Goal: Find contact information: Find contact information

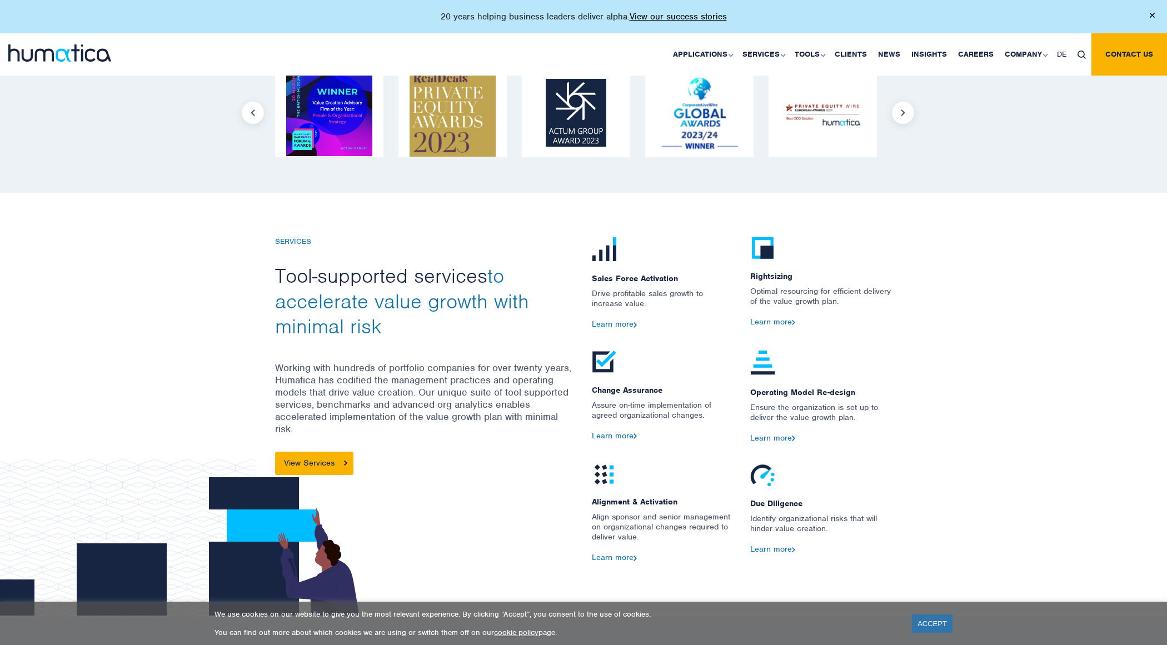
scroll to position [1190, 0]
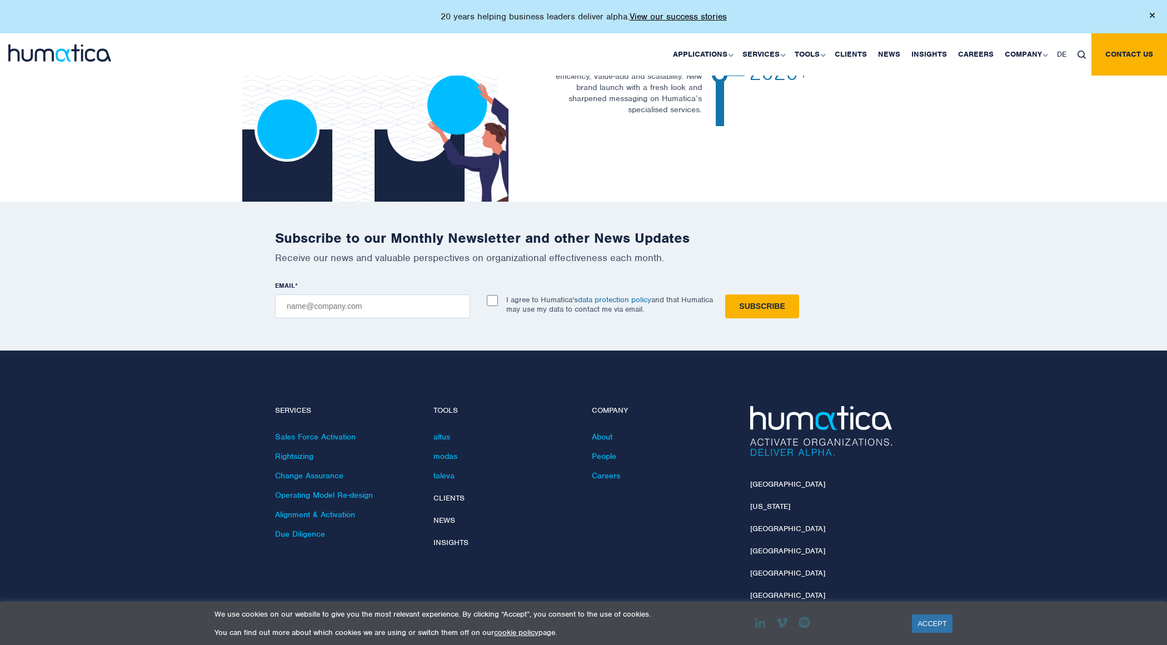
click at [761, 417] on div "London New York Munich Paris Zurich Singapore" at bounding box center [821, 524] width 158 height 236
click at [761, 479] on li "[GEOGRAPHIC_DATA]" at bounding box center [821, 490] width 142 height 22
click at [750, 417] on div "London New York Munich Paris Zurich Singapore" at bounding box center [821, 524] width 158 height 236
click at [756, 479] on link "[GEOGRAPHIC_DATA]" at bounding box center [787, 483] width 75 height 9
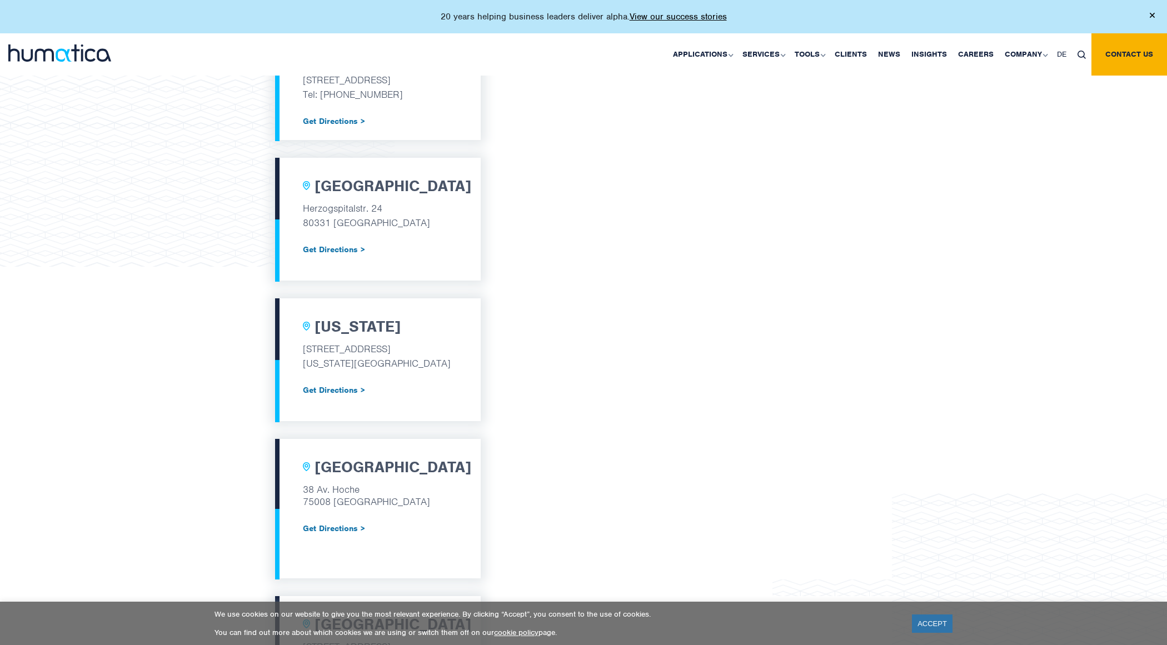
click at [436, 253] on p "Get Directions >" at bounding box center [378, 242] width 150 height 25
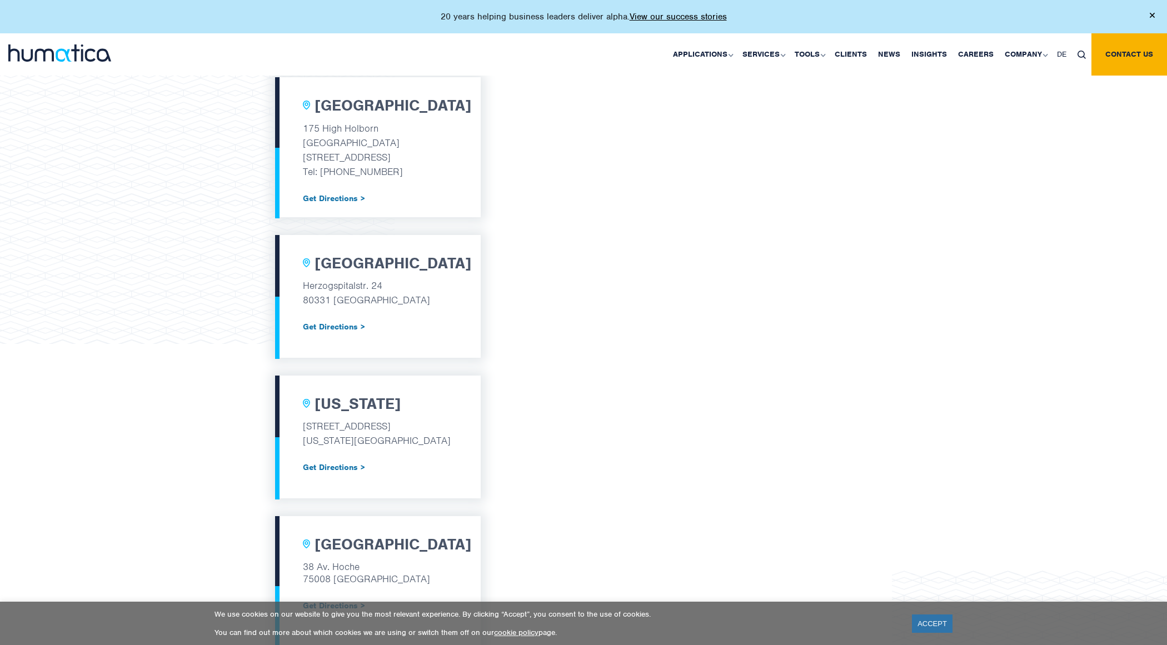
scroll to position [398, 0]
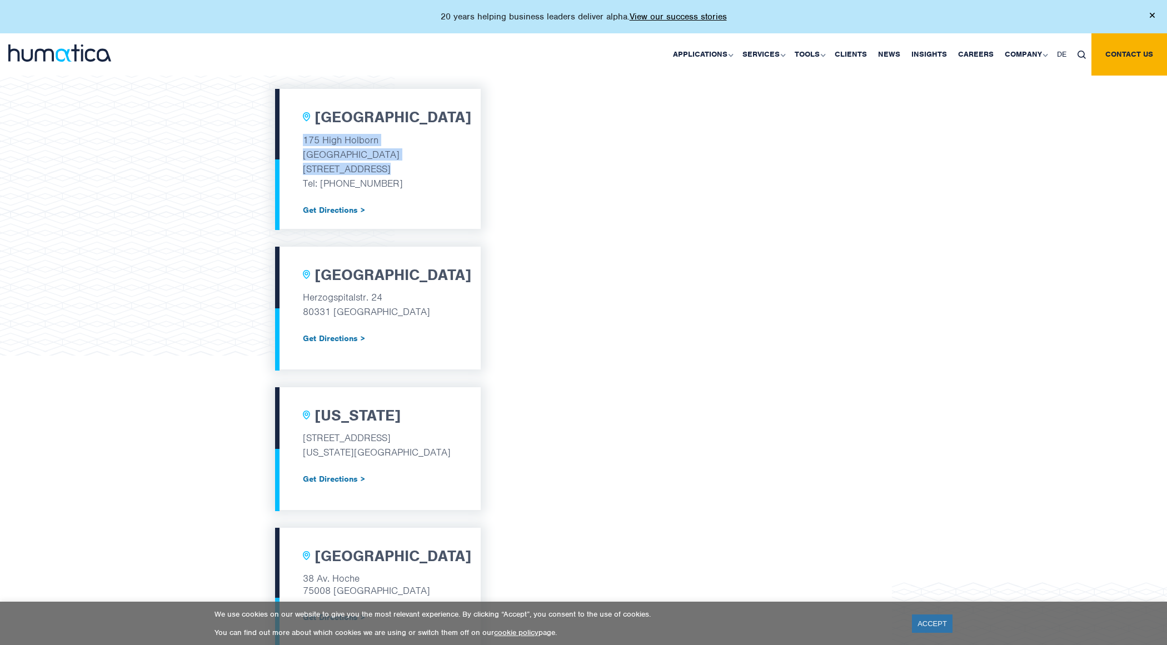
drag, startPoint x: 301, startPoint y: 141, endPoint x: 391, endPoint y: 168, distance: 93.5
click at [391, 168] on div "[GEOGRAPHIC_DATA] [STREET_ADDRESS] Tel: [PHONE_NUMBER] Get Directions >" at bounding box center [378, 159] width 206 height 140
copy div "[STREET_ADDRESS]"
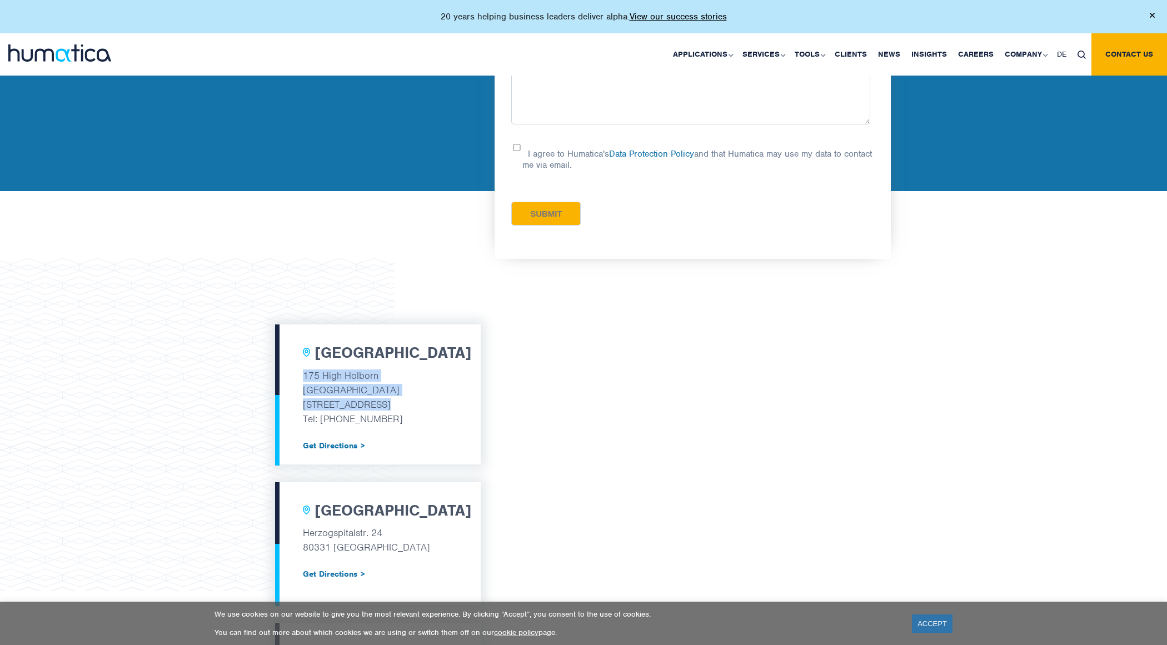
scroll to position [0, 0]
